Goal: Find contact information: Find contact information

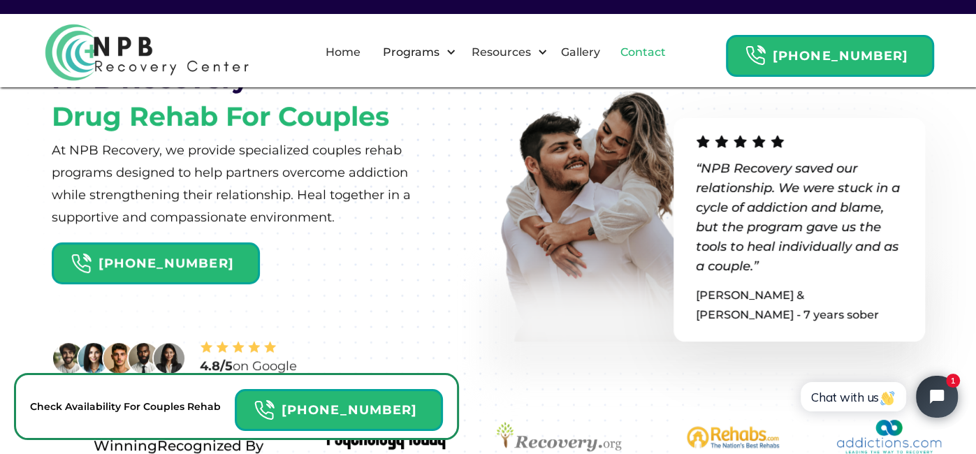
click at [660, 57] on link "Contact" at bounding box center [643, 52] width 62 height 45
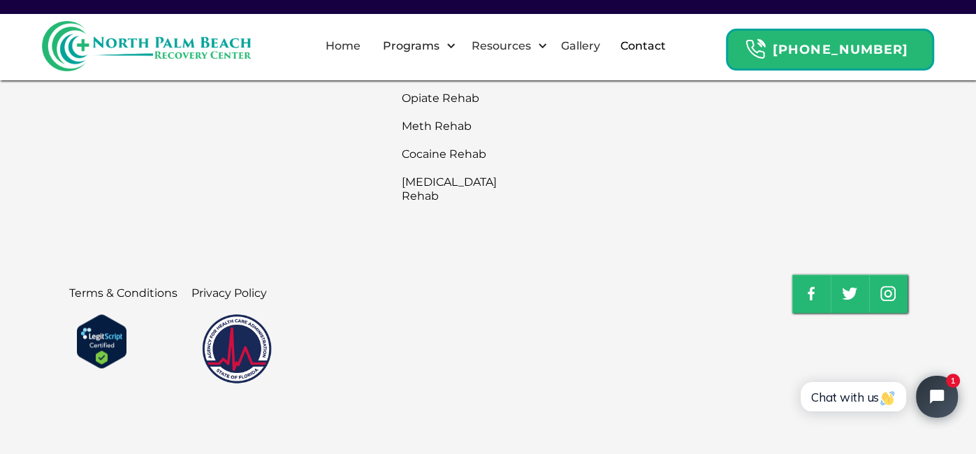
scroll to position [1130, 0]
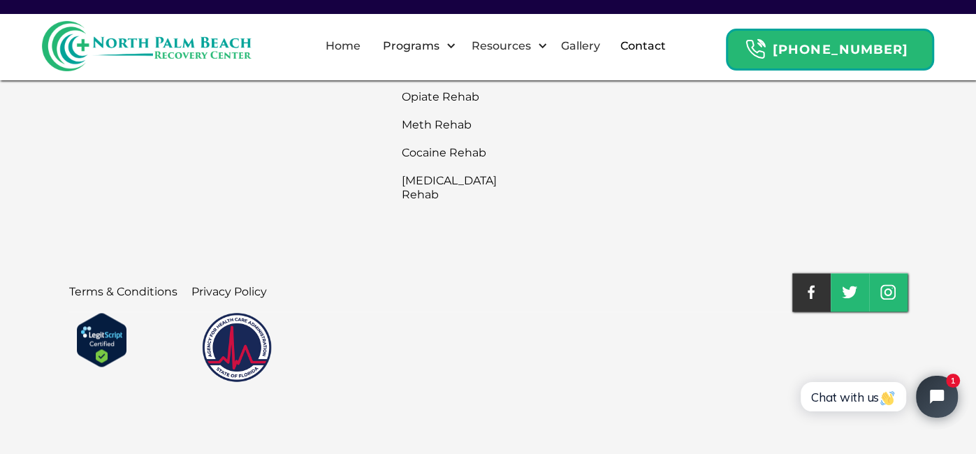
click at [809, 293] on img at bounding box center [811, 292] width 7 height 14
click at [805, 289] on link at bounding box center [812, 292] width 38 height 38
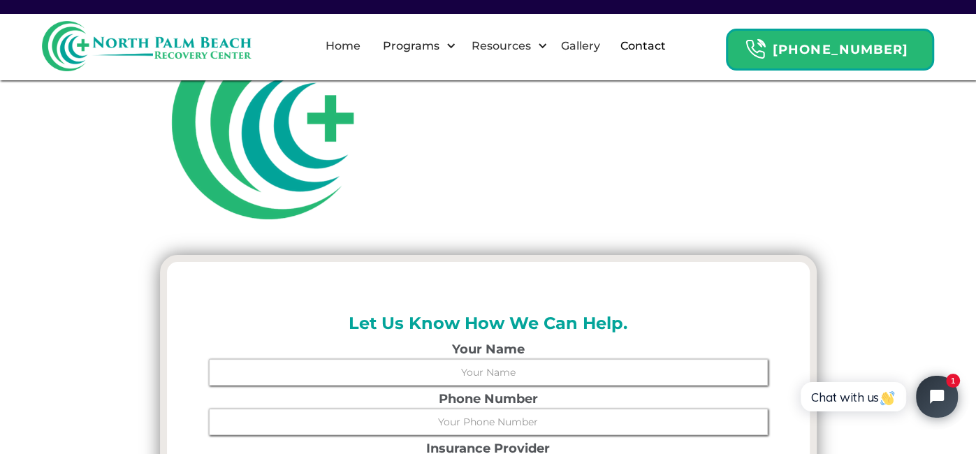
scroll to position [0, 0]
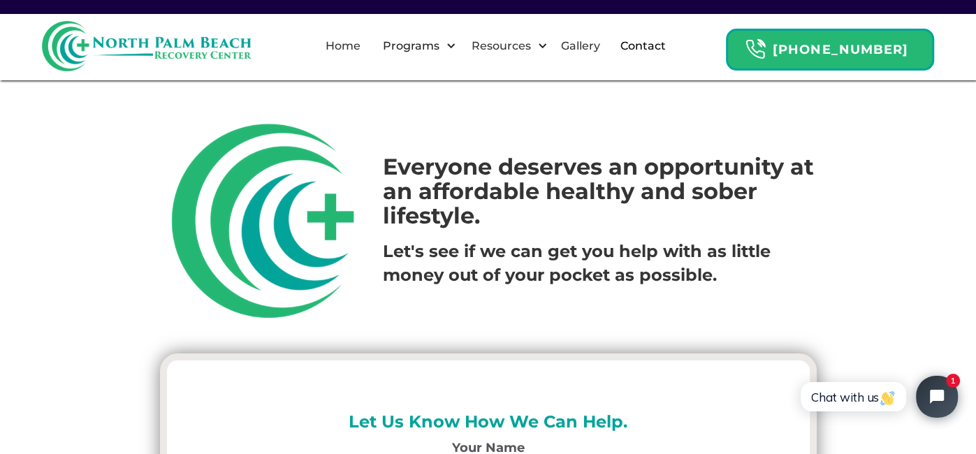
click at [205, 43] on img at bounding box center [147, 46] width 210 height 50
click at [199, 50] on img at bounding box center [147, 46] width 210 height 50
click at [73, 43] on img at bounding box center [147, 46] width 210 height 50
click at [366, 48] on link "Home" at bounding box center [343, 46] width 52 height 45
